Goal: Connect with others

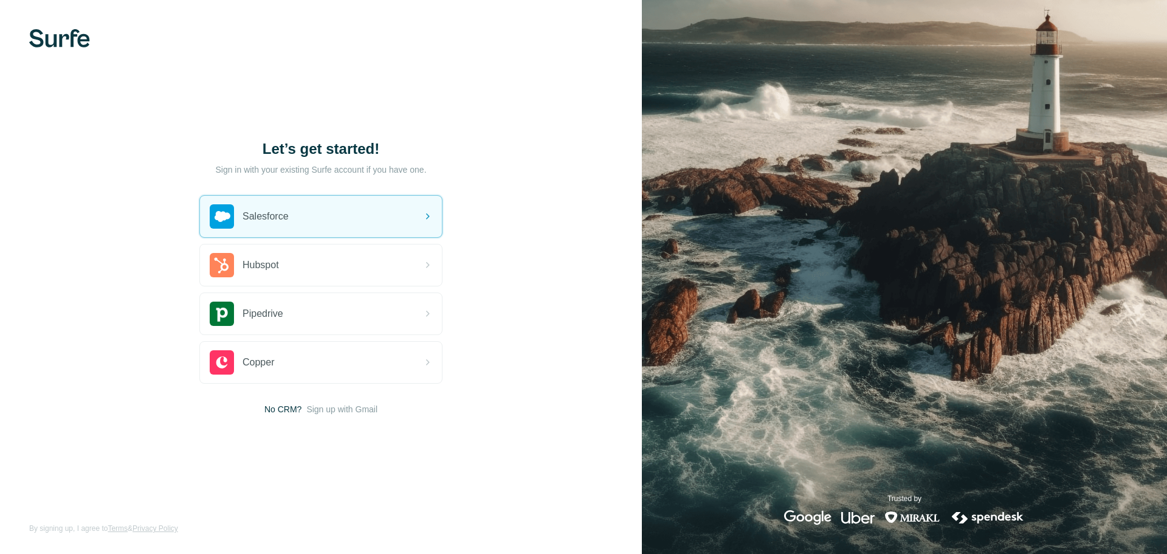
click at [347, 217] on div "Salesforce" at bounding box center [321, 216] width 242 height 41
click at [383, 227] on div "Salesforce" at bounding box center [321, 216] width 242 height 41
